Goal: Information Seeking & Learning: Learn about a topic

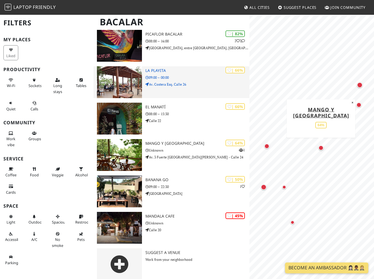
scroll to position [93, 0]
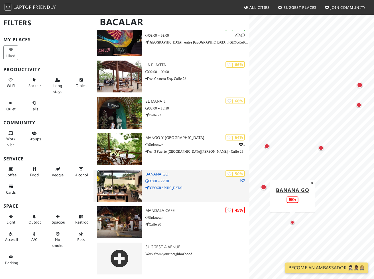
click at [120, 180] on img at bounding box center [119, 186] width 45 height 32
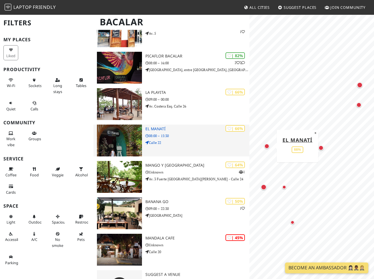
scroll to position [0, 0]
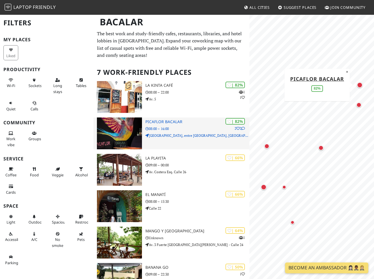
click at [119, 121] on img at bounding box center [119, 134] width 45 height 32
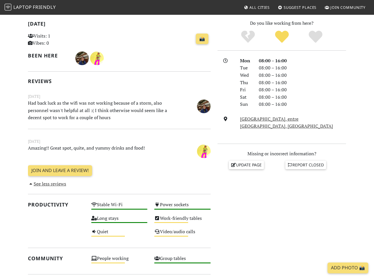
scroll to position [125, 0]
